Goal: Task Accomplishment & Management: Complete application form

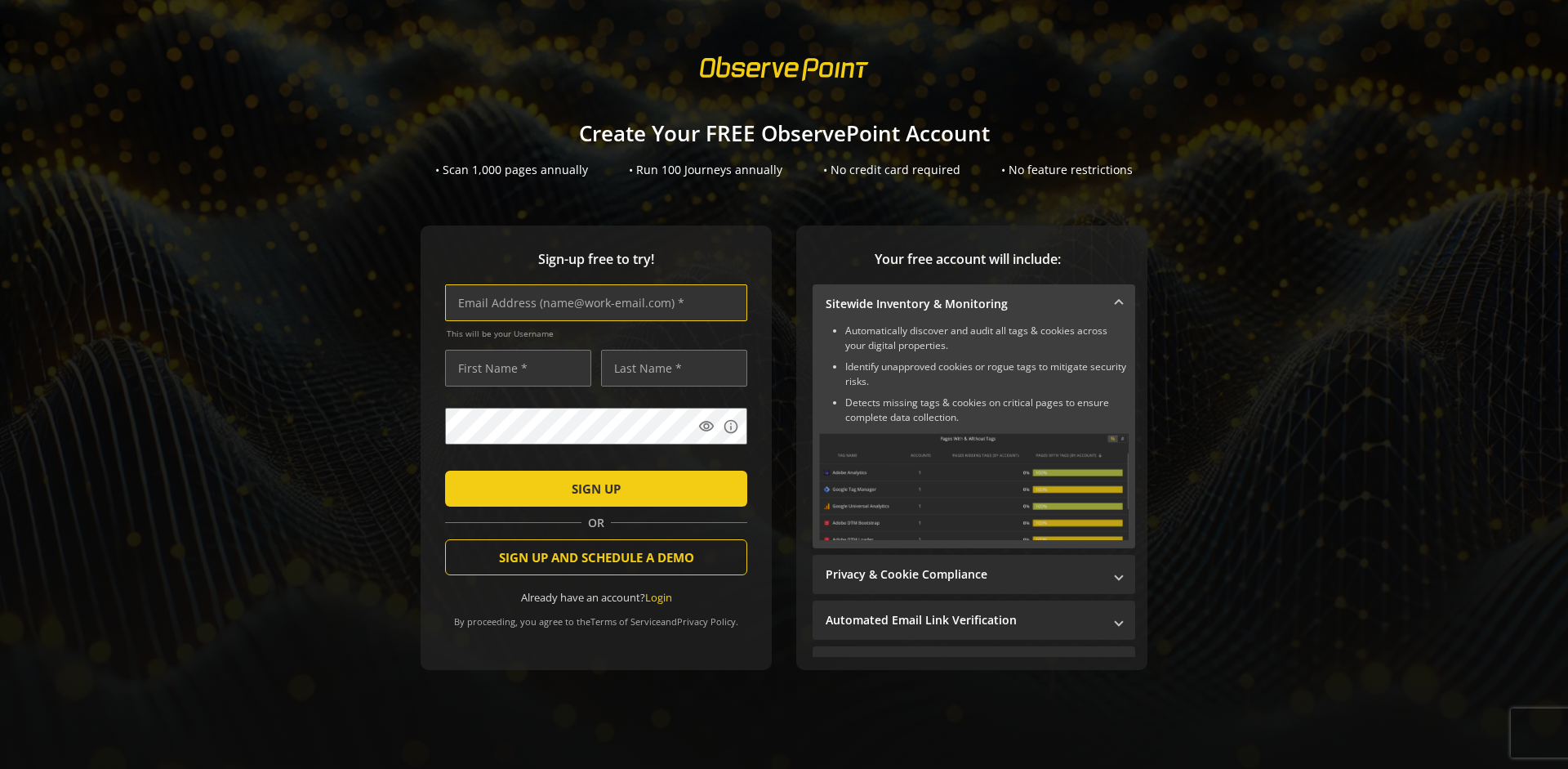
click at [592, 302] on input "text" at bounding box center [595, 302] width 302 height 37
type input "[EMAIL_ADDRESS][DOMAIN_NAME]"
click at [514, 368] on input "text" at bounding box center [518, 368] width 146 height 37
type input "Test"
click at [669, 368] on input "text" at bounding box center [674, 368] width 146 height 37
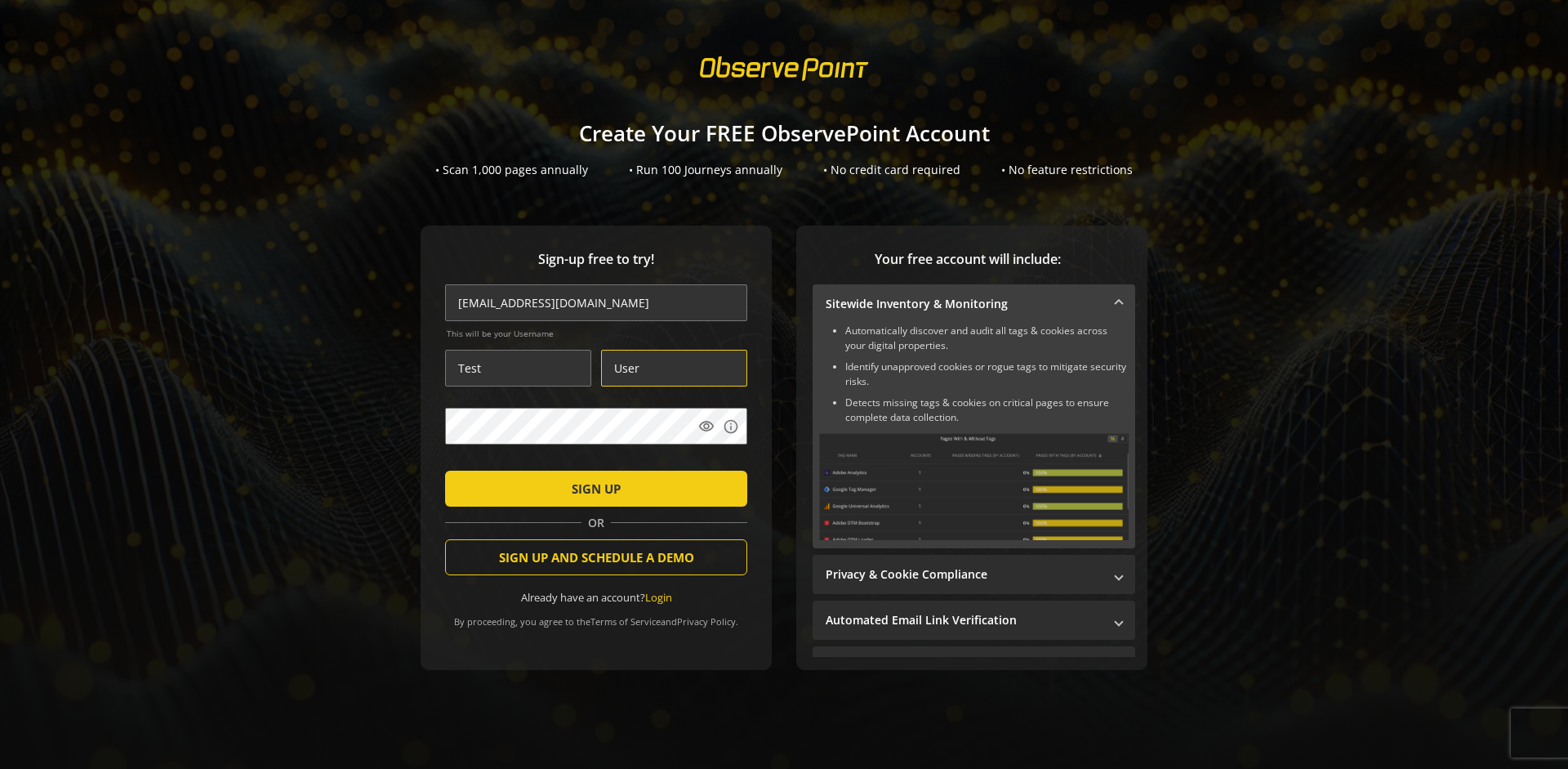
type input "User"
click at [592, 488] on span "SIGN UP" at bounding box center [595, 489] width 49 height 30
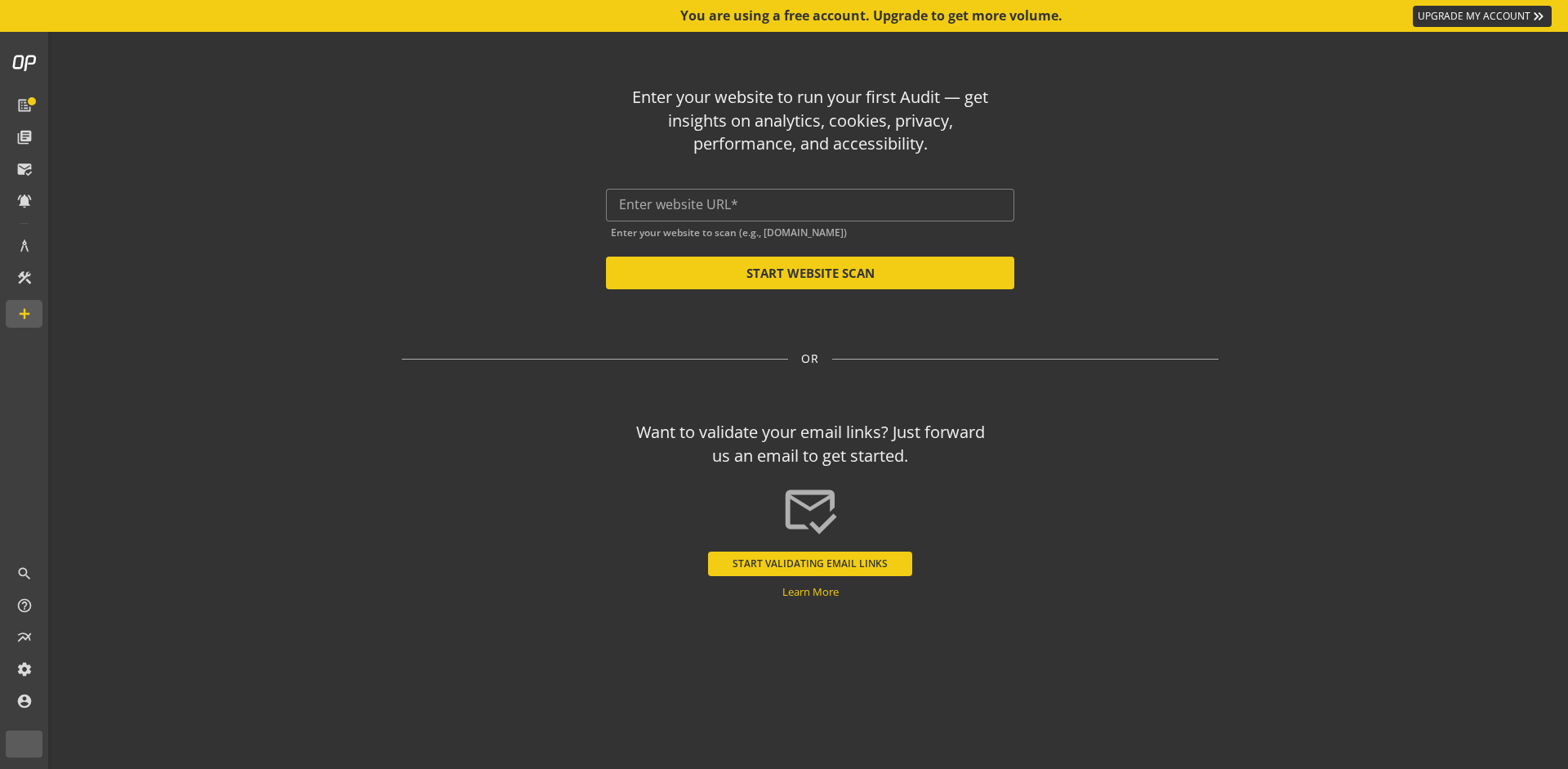
click at [810, 204] on input "text" at bounding box center [810, 205] width 382 height 16
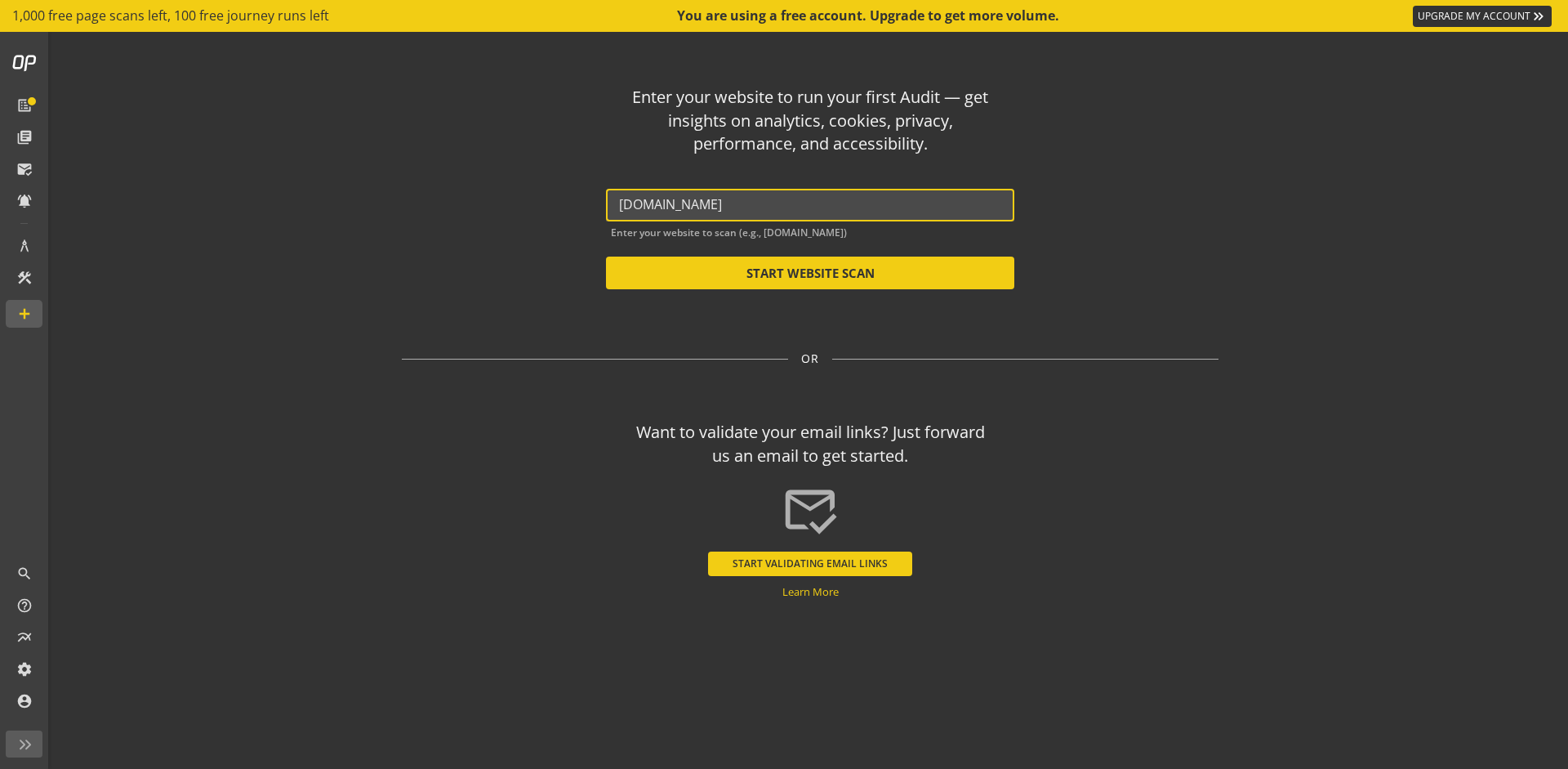
click at [810, 273] on button "START WEBSITE SCAN" at bounding box center [809, 273] width 408 height 33
type input "[URL][DOMAIN_NAME]"
